Goal: Information Seeking & Learning: Learn about a topic

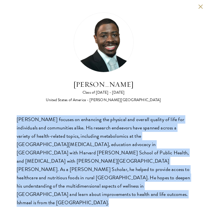
scroll to position [22472, 0]
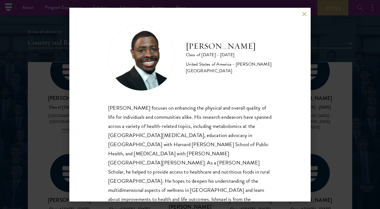
click at [196, 58] on div "Class of [DATE] - [DATE]" at bounding box center [229, 55] width 86 height 7
click at [191, 65] on div "United States of America - [PERSON_NAME][GEOGRAPHIC_DATA]" at bounding box center [229, 67] width 86 height 13
drag, startPoint x: 186, startPoint y: 58, endPoint x: 229, endPoint y: 58, distance: 43.3
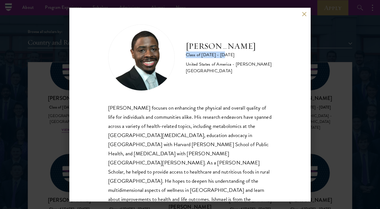
click at [206, 58] on div "[PERSON_NAME] Class of [DATE] - [DATE] [GEOGRAPHIC_DATA] - [PERSON_NAME][GEOGRA…" at bounding box center [190, 57] width 164 height 67
click at [206, 58] on div "Class of [DATE] - [DATE]" at bounding box center [229, 55] width 86 height 7
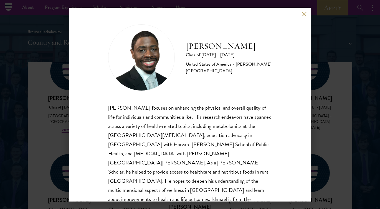
click at [202, 88] on div "[PERSON_NAME] Class of [DATE] - [DATE] [GEOGRAPHIC_DATA] - [PERSON_NAME][GEOGRA…" at bounding box center [190, 57] width 164 height 67
click at [206, 14] on button at bounding box center [304, 14] width 5 height 5
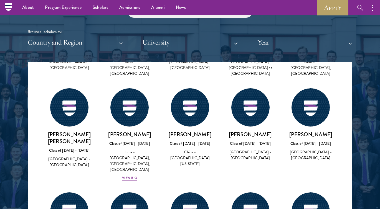
scroll to position [22281, 0]
